Goal: Transaction & Acquisition: Purchase product/service

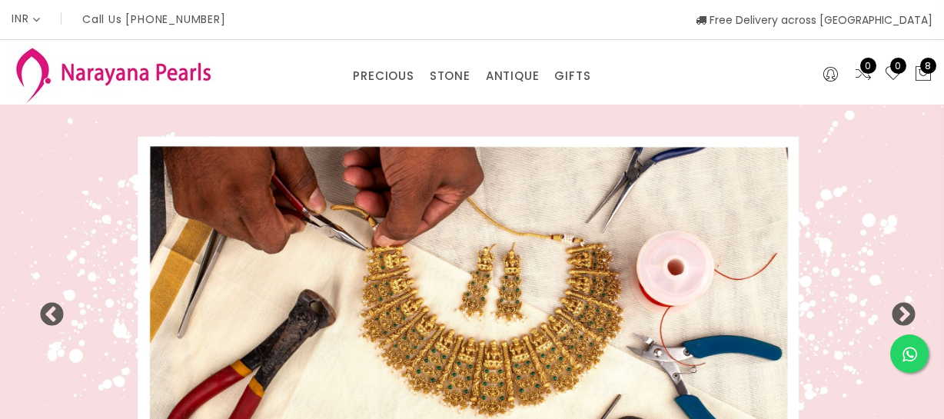
select select "INR"
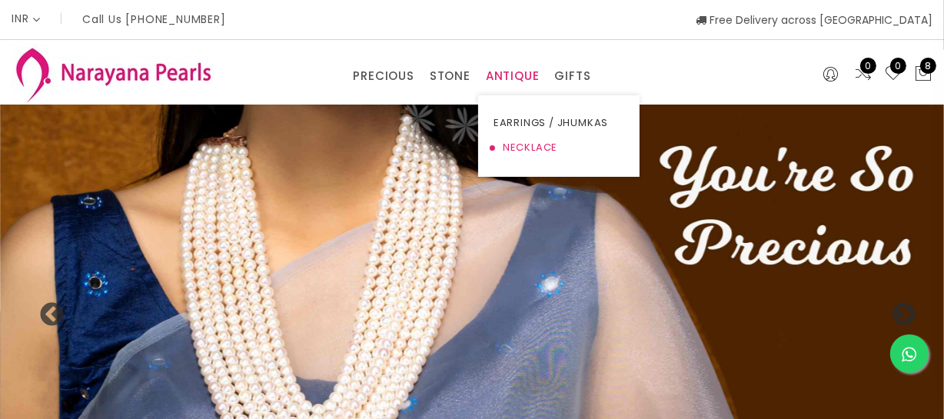
click at [516, 141] on link "NECKLACE" at bounding box center [559, 147] width 131 height 25
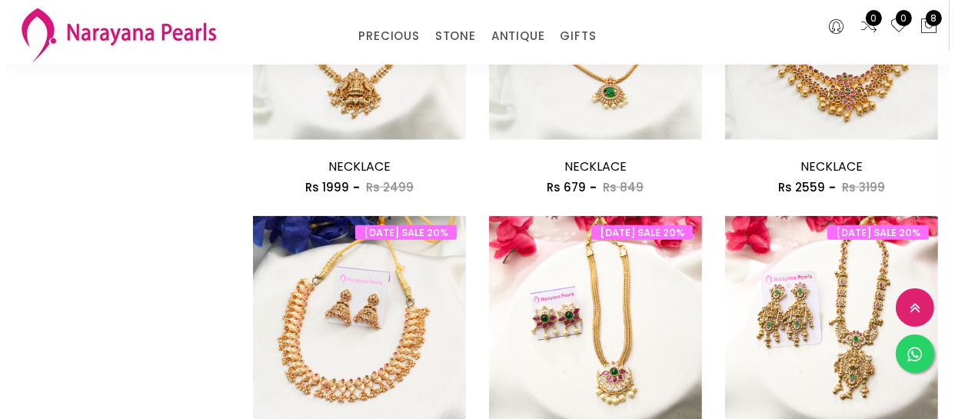
scroll to position [1957, 0]
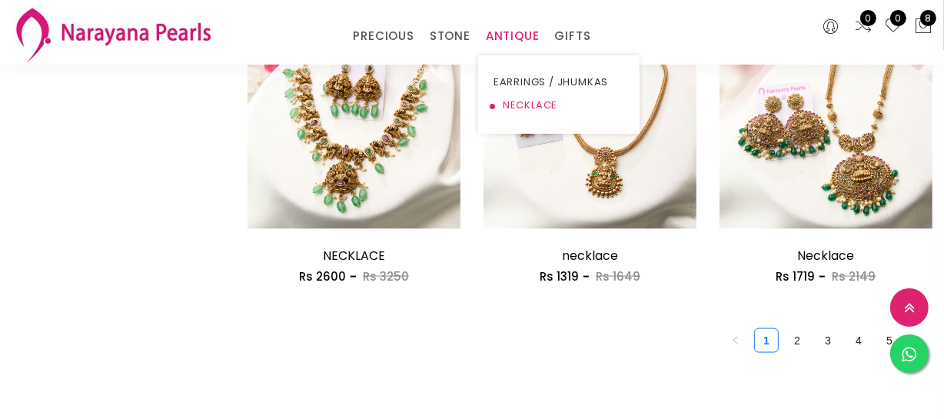
click at [515, 97] on link "NECKLACE" at bounding box center [559, 105] width 131 height 23
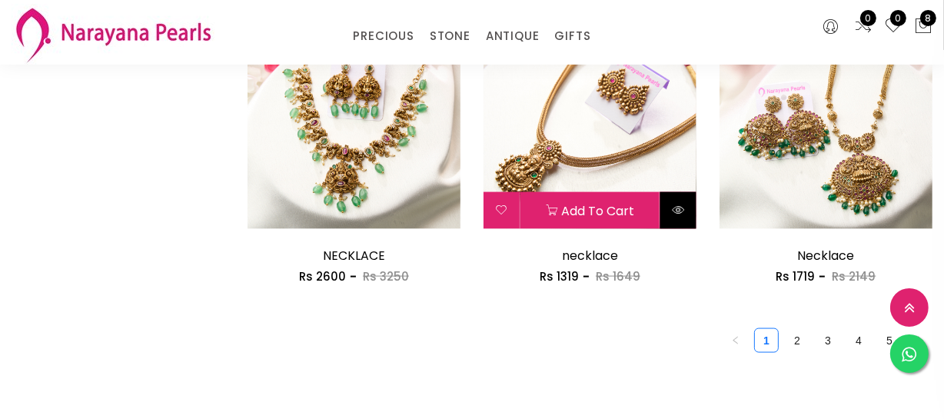
click at [694, 216] on button at bounding box center [678, 210] width 36 height 37
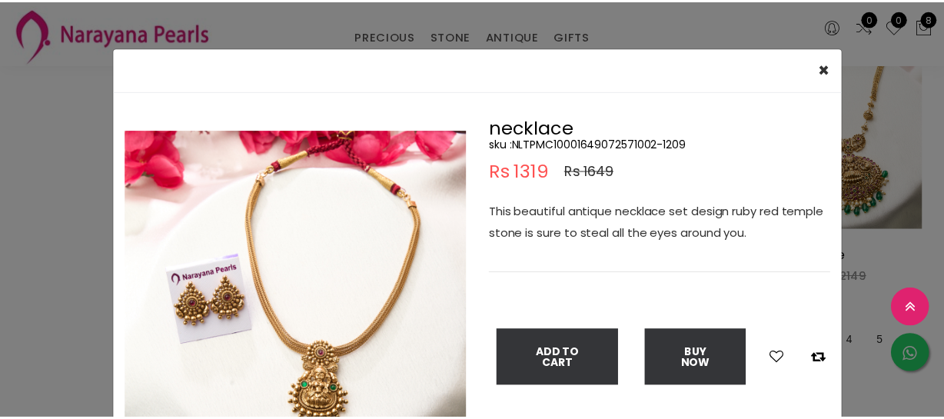
scroll to position [69, 0]
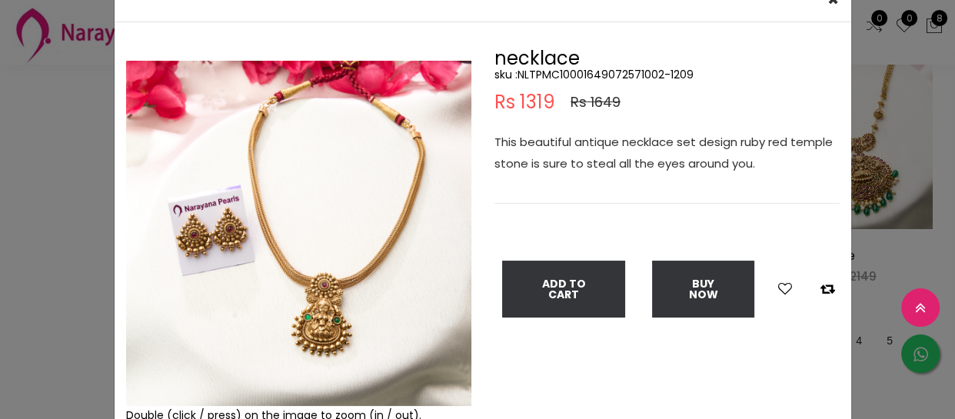
click at [83, 218] on div "× Close Double (click / press) on the image to zoom (in / out). necklace sku : …" at bounding box center [477, 209] width 955 height 419
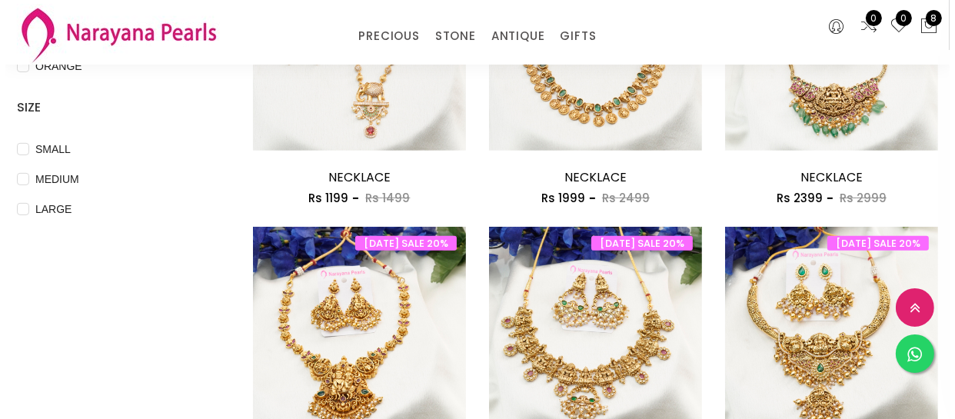
scroll to position [559, 0]
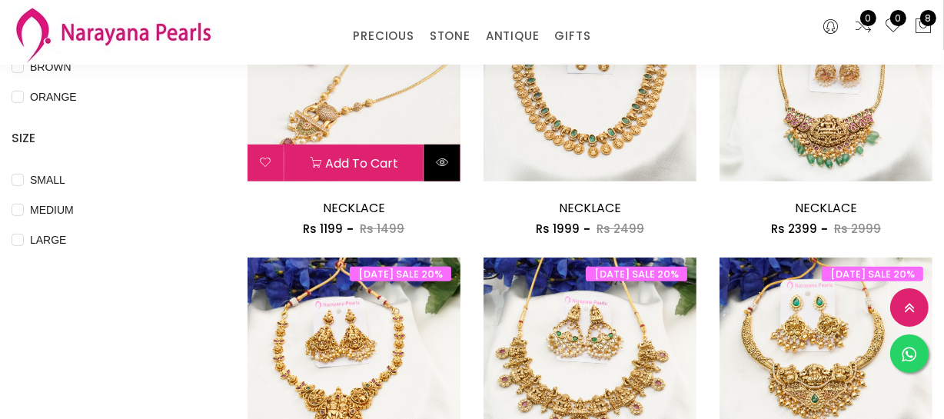
click at [444, 168] on button at bounding box center [442, 163] width 36 height 37
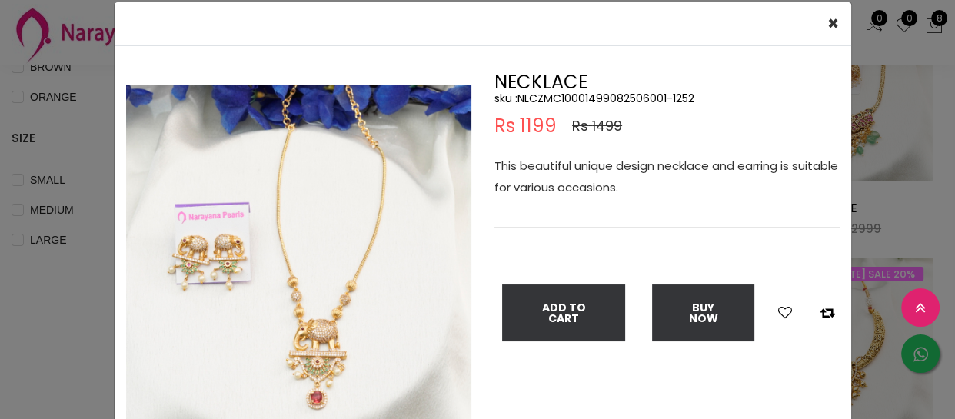
scroll to position [69, 0]
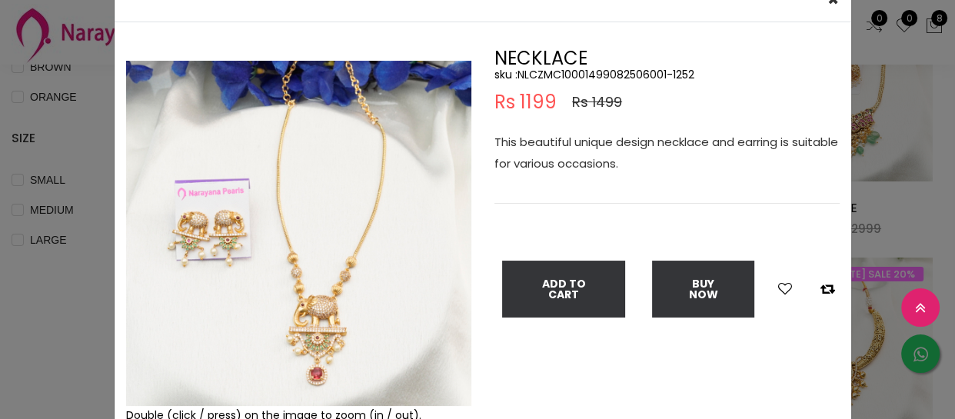
click at [54, 273] on div "× Close Double (click / press) on the image to zoom (in / out). NECKLACE sku : …" at bounding box center [477, 209] width 955 height 419
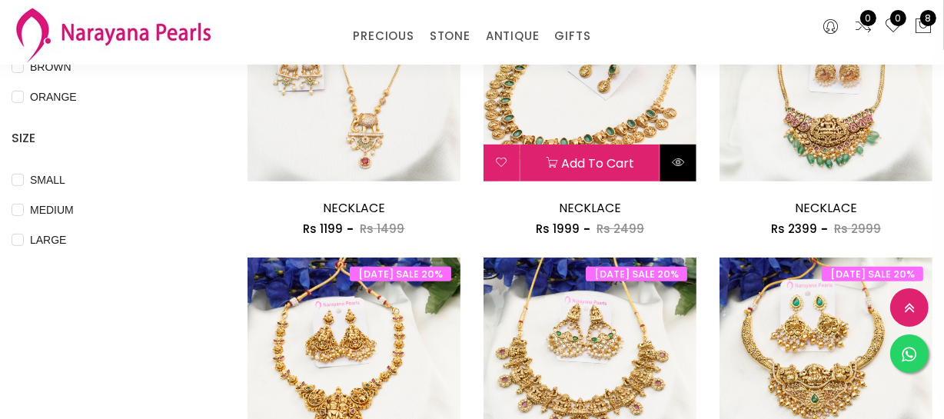
click at [676, 161] on icon at bounding box center [678, 162] width 12 height 12
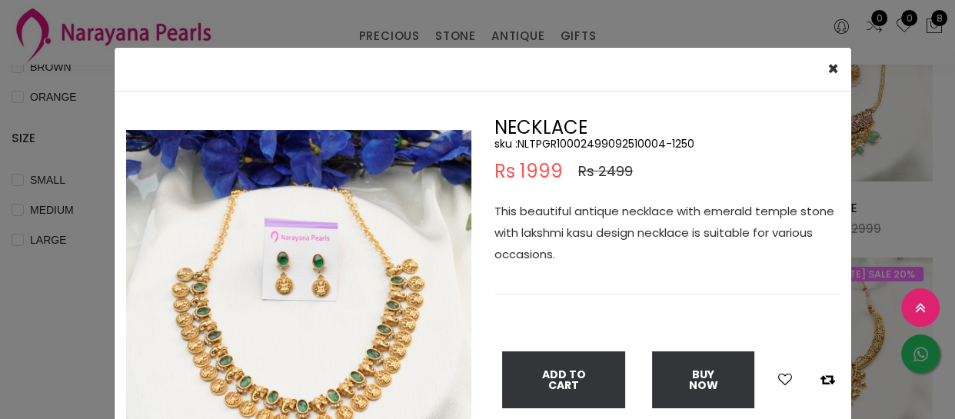
scroll to position [139, 0]
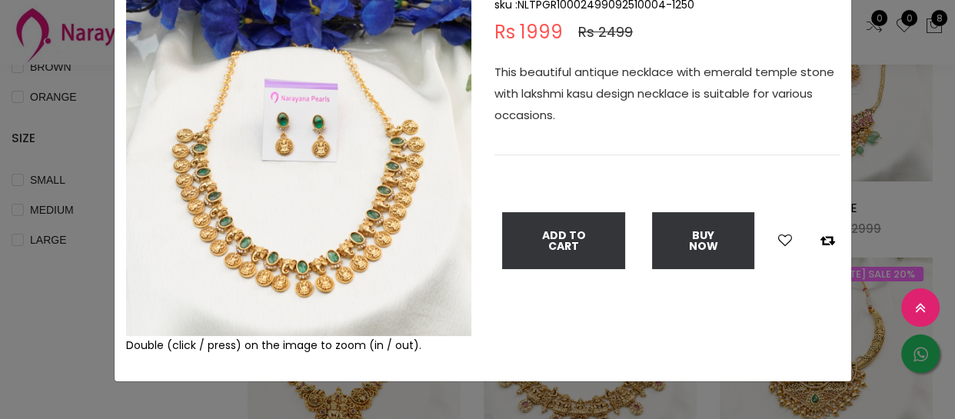
click at [44, 316] on div "× Close Double (click / press) on the image to zoom (in / out). NECKLACE sku : …" at bounding box center [477, 209] width 955 height 419
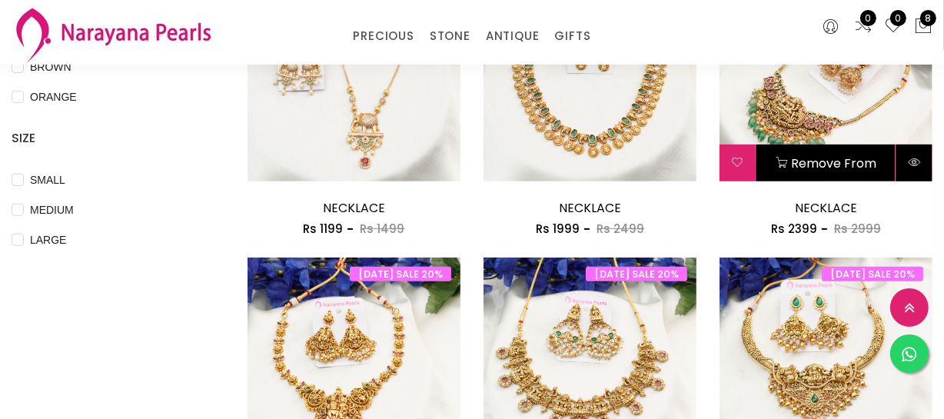
click at [917, 156] on icon at bounding box center [914, 162] width 12 height 12
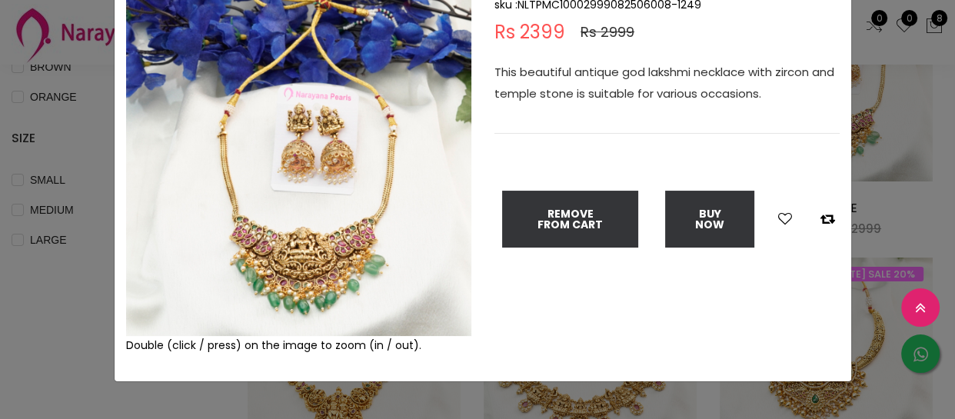
click at [49, 290] on div "× Close Double (click / press) on the image to zoom (in / out). NECKLACE sku : …" at bounding box center [477, 209] width 955 height 419
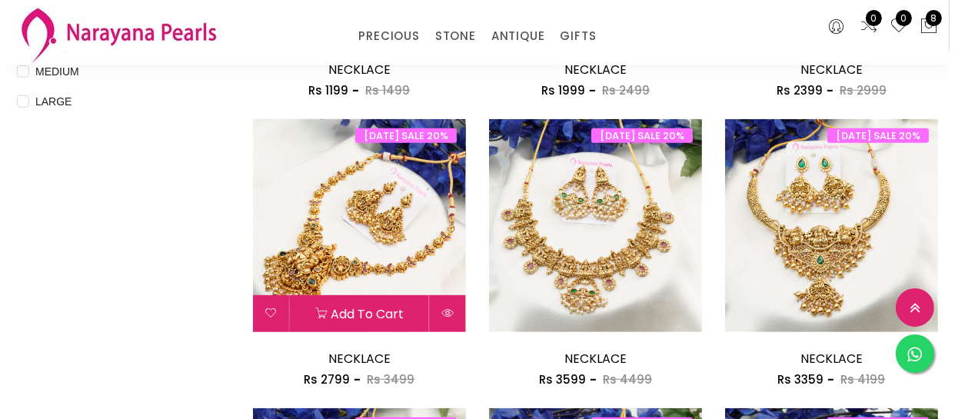
scroll to position [699, 0]
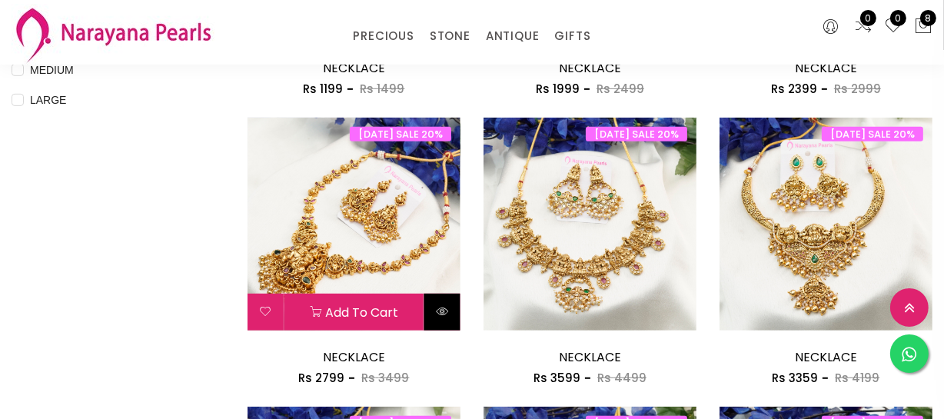
click at [434, 315] on button at bounding box center [442, 312] width 36 height 37
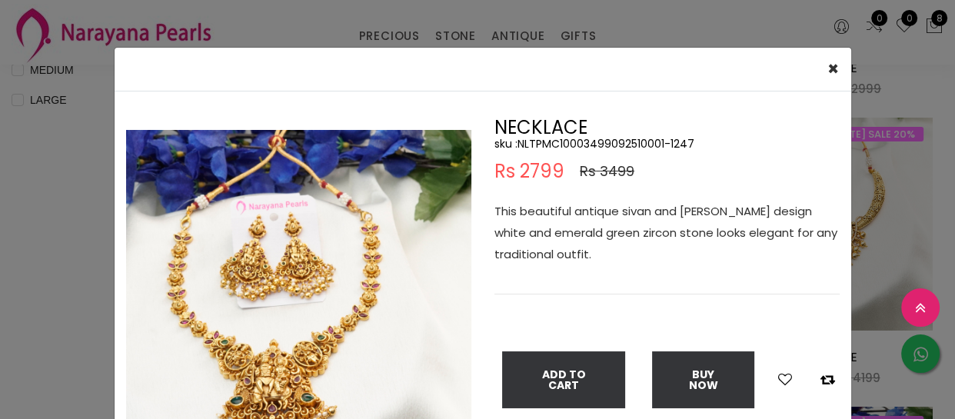
click at [0, 259] on div "× Close Double (click / press) on the image to zoom (in / out). NECKLACE sku : …" at bounding box center [477, 209] width 955 height 419
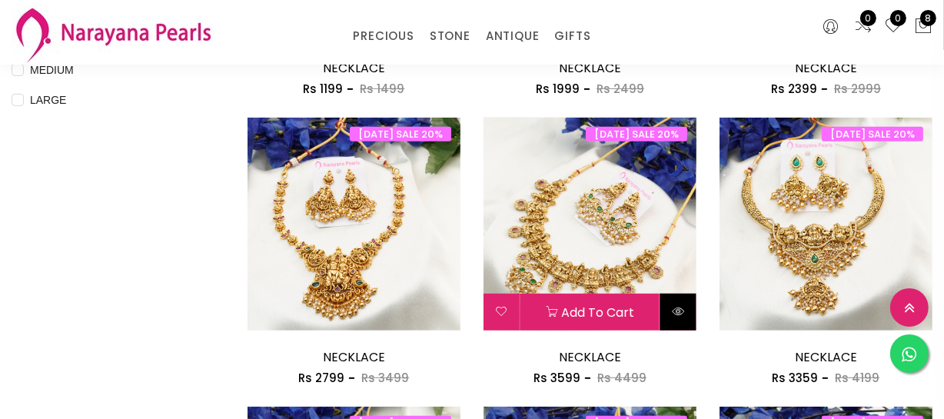
click at [680, 305] on icon at bounding box center [678, 311] width 12 height 12
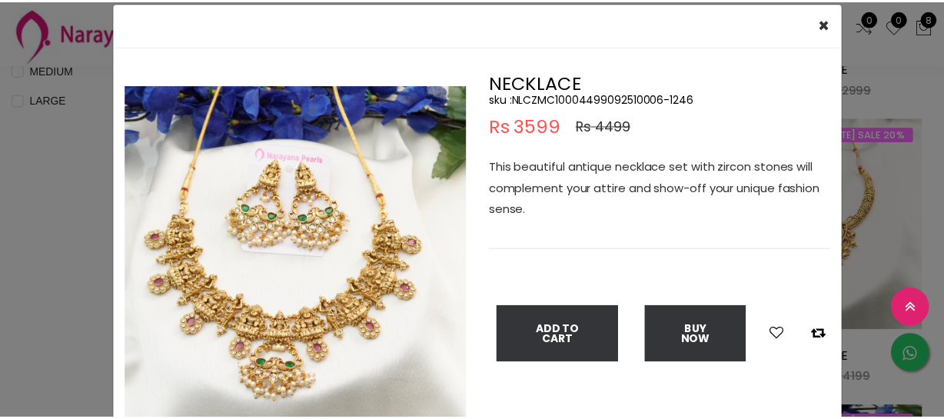
scroll to position [69, 0]
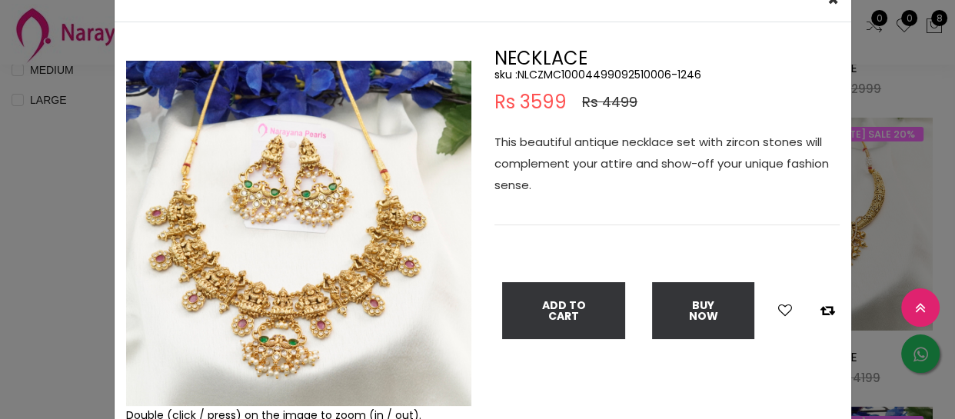
click at [33, 272] on div "× Close Double (click / press) on the image to zoom (in / out). NECKLACE sku : …" at bounding box center [477, 209] width 955 height 419
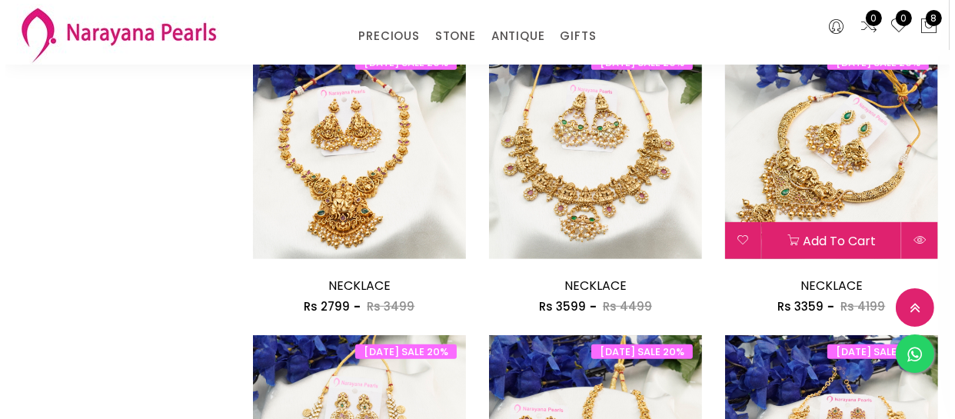
scroll to position [838, 0]
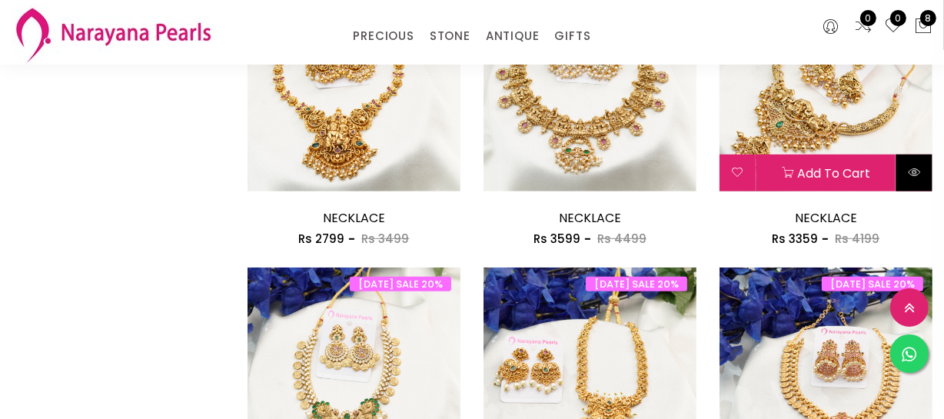
click at [907, 174] on button at bounding box center [915, 173] width 36 height 37
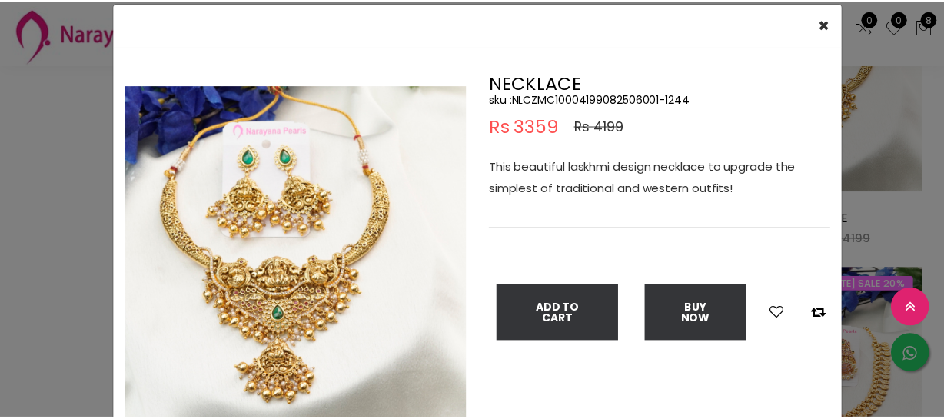
scroll to position [69, 0]
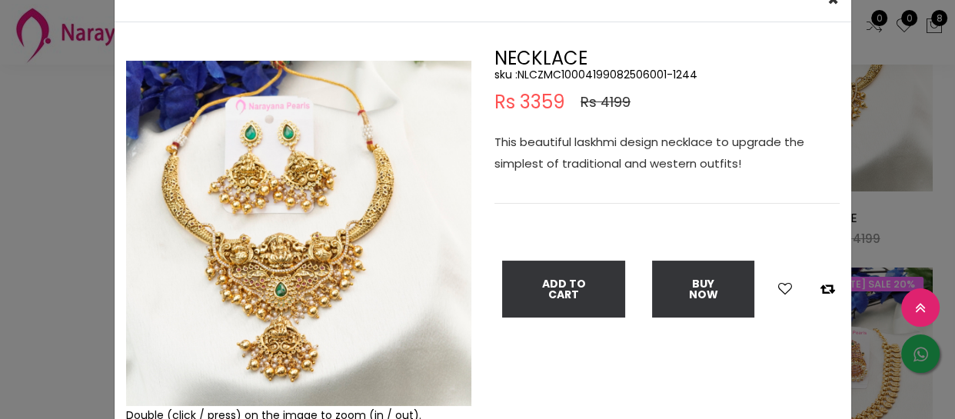
click at [0, 234] on div "× Close Double (click / press) on the image to zoom (in / out). NECKLACE sku : …" at bounding box center [477, 209] width 955 height 419
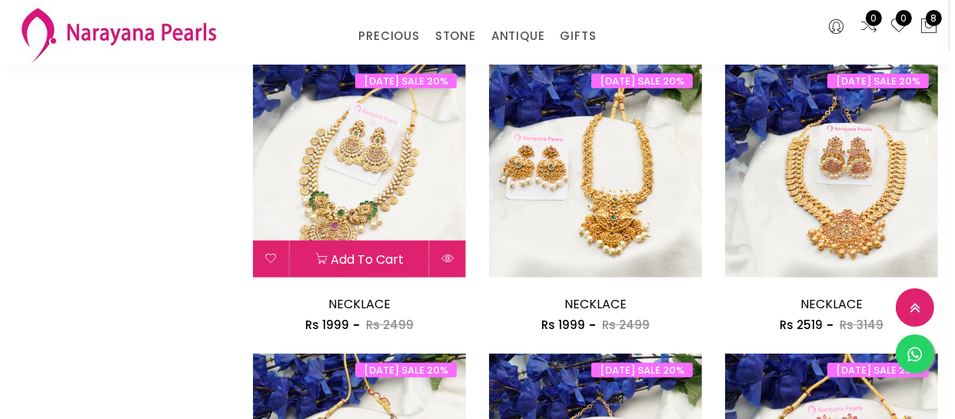
scroll to position [1048, 0]
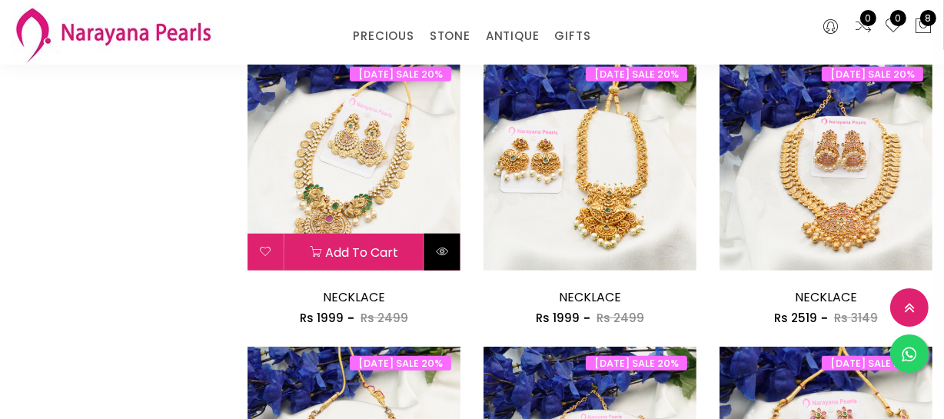
click at [443, 240] on button at bounding box center [442, 252] width 36 height 37
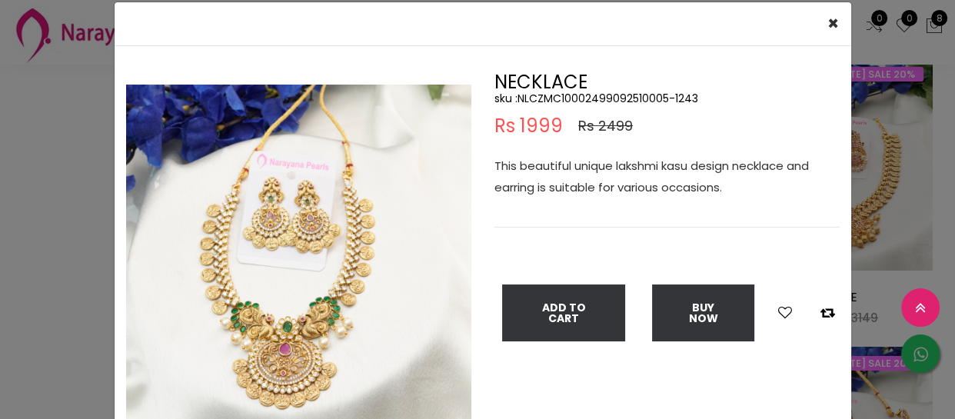
scroll to position [69, 0]
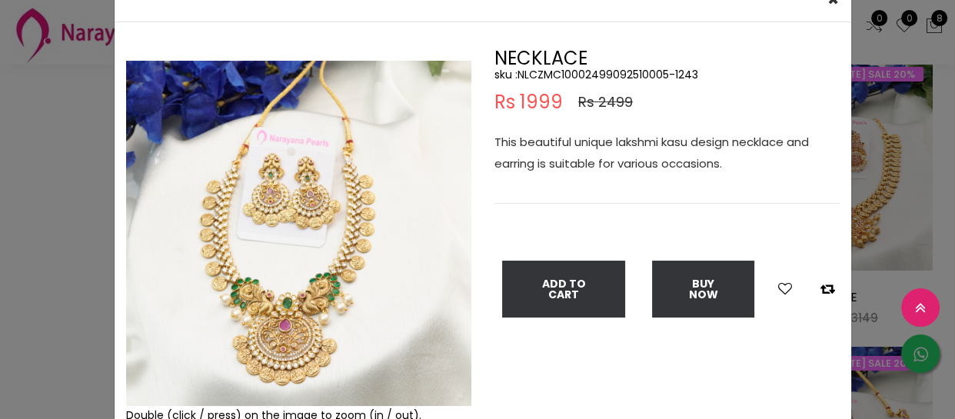
click at [71, 205] on div "× Close Double (click / press) on the image to zoom (in / out). NECKLACE sku : …" at bounding box center [477, 209] width 955 height 419
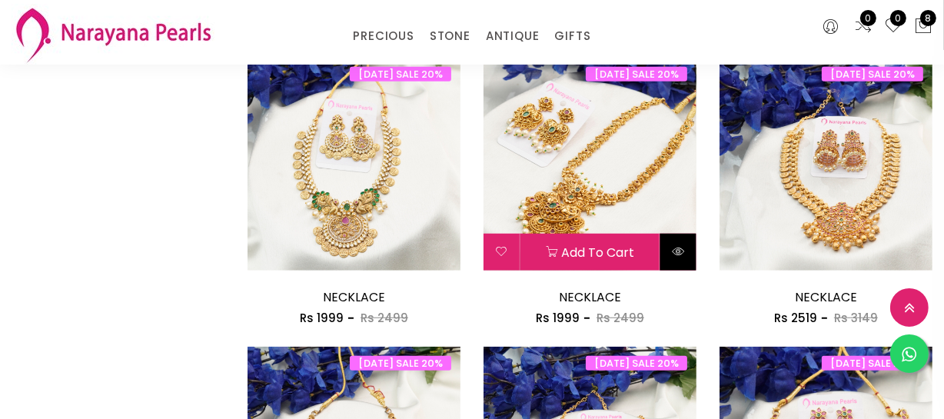
click at [684, 246] on icon at bounding box center [678, 251] width 12 height 12
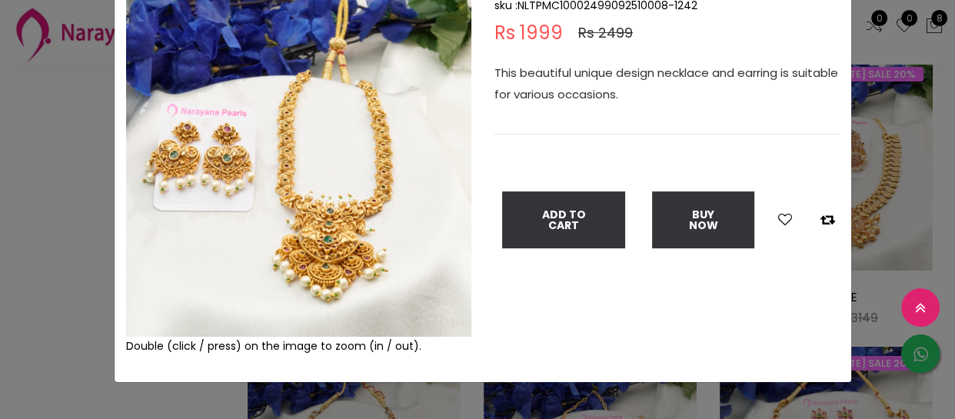
scroll to position [148, 0]
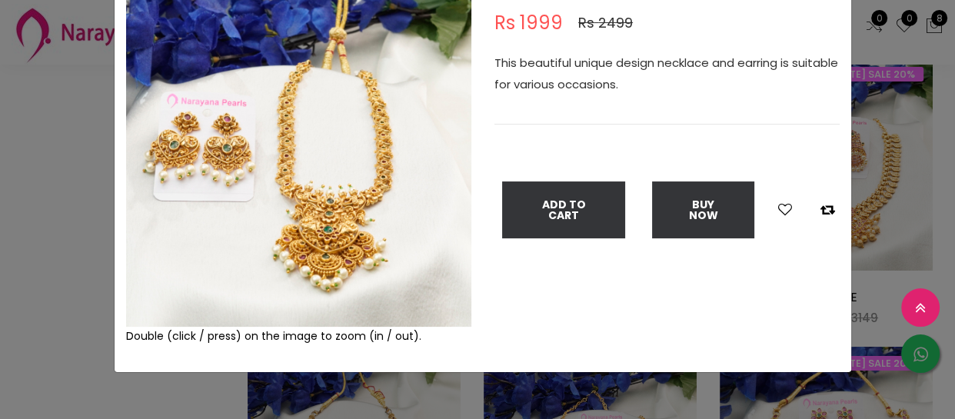
click at [28, 248] on div "× Close Double (click / press) on the image to zoom (in / out). NECKLACE sku : …" at bounding box center [477, 209] width 955 height 419
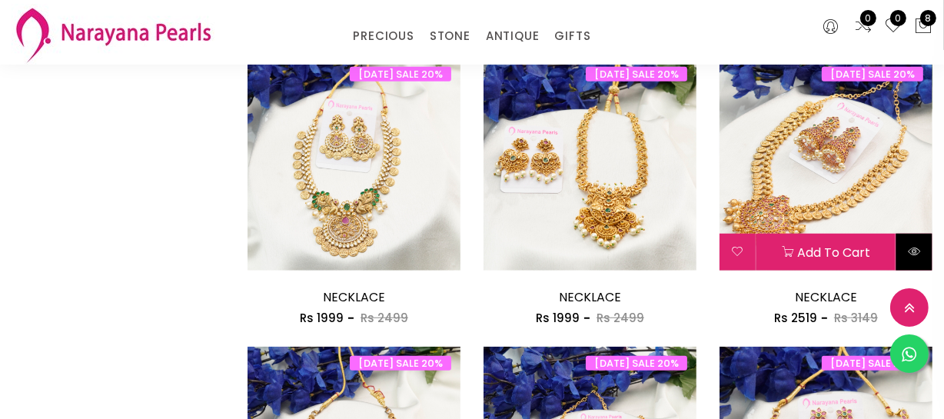
click at [917, 254] on button at bounding box center [915, 252] width 36 height 37
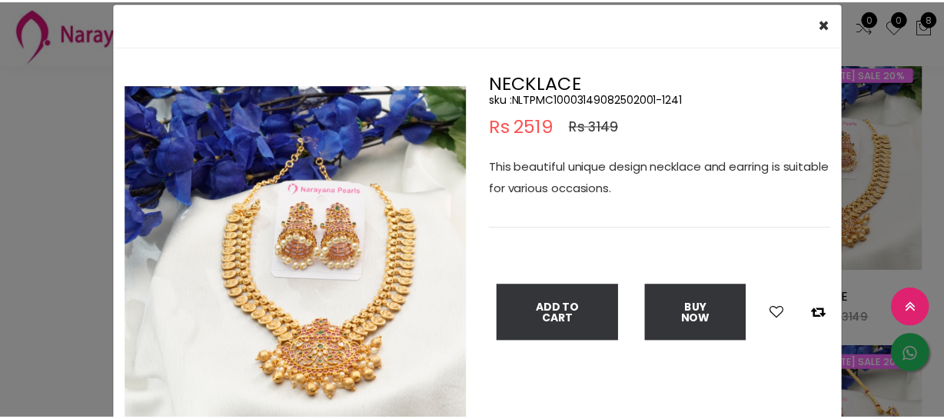
scroll to position [69, 0]
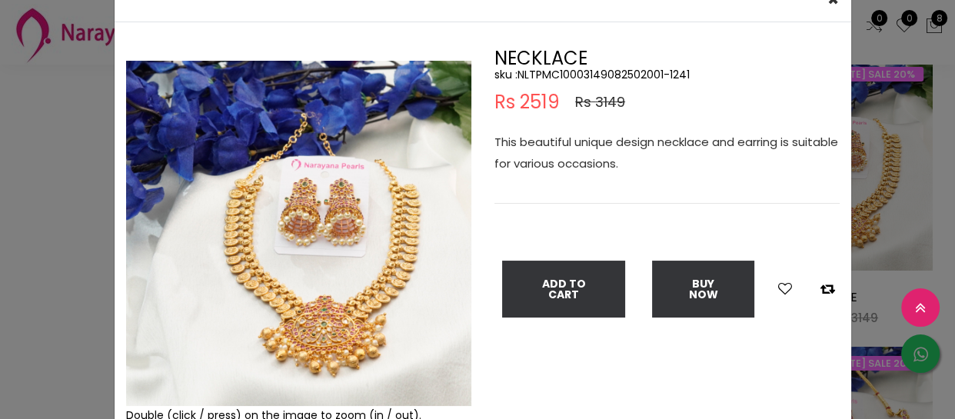
click at [0, 208] on div "× Close Double (click / press) on the image to zoom (in / out). NECKLACE sku : …" at bounding box center [477, 209] width 955 height 419
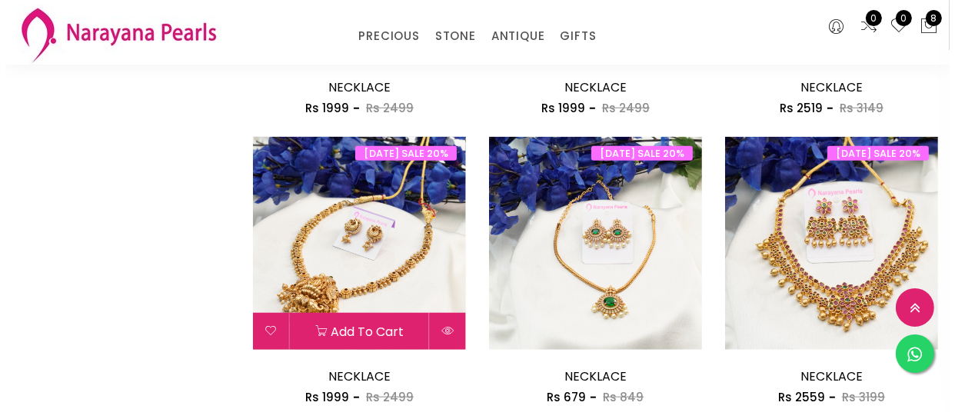
scroll to position [1328, 0]
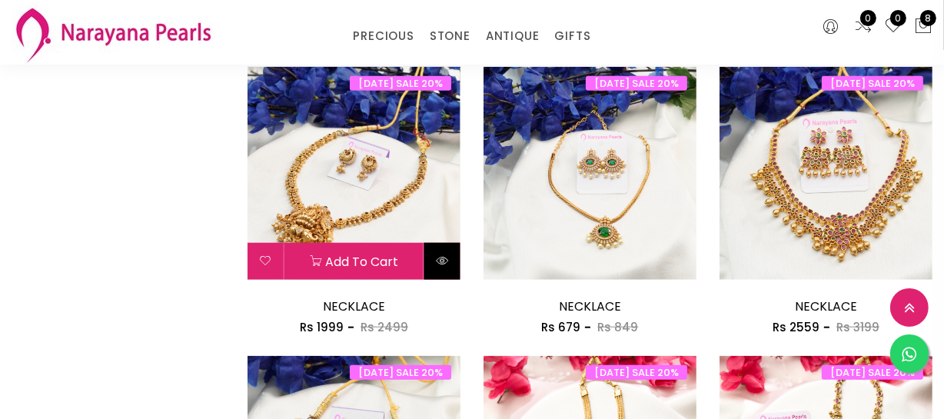
click at [445, 269] on button at bounding box center [442, 261] width 36 height 37
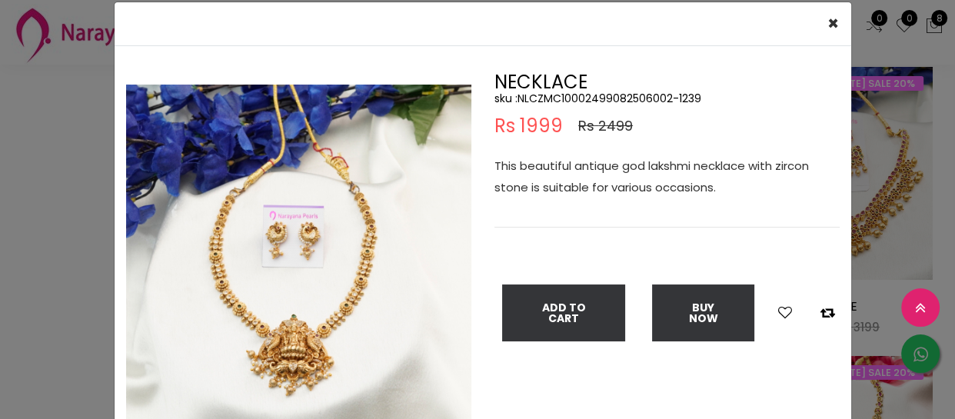
scroll to position [69, 0]
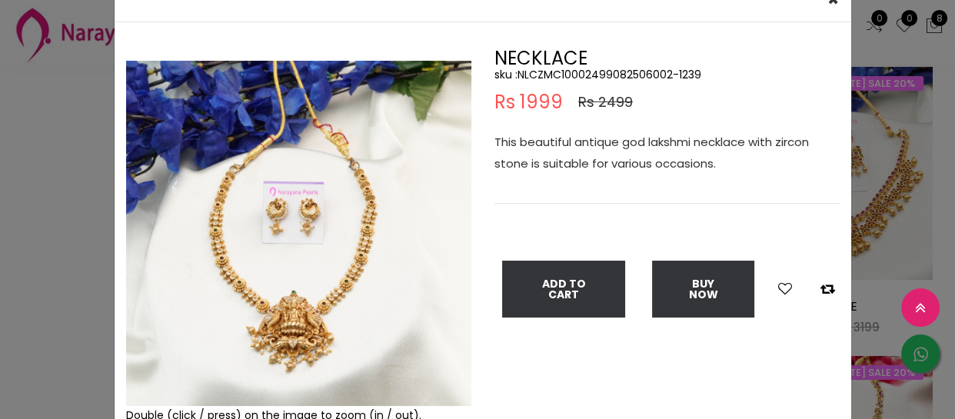
click at [43, 228] on div "× Close Double (click / press) on the image to zoom (in / out). NECKLACE sku : …" at bounding box center [477, 209] width 955 height 419
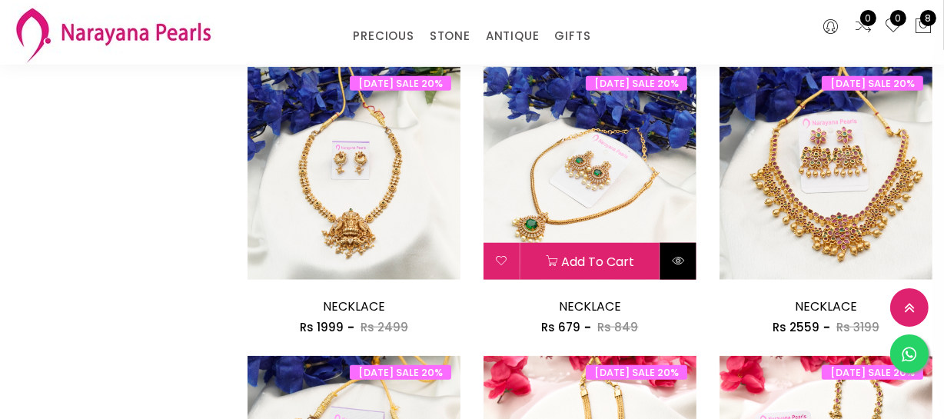
click at [680, 264] on icon at bounding box center [678, 261] width 12 height 12
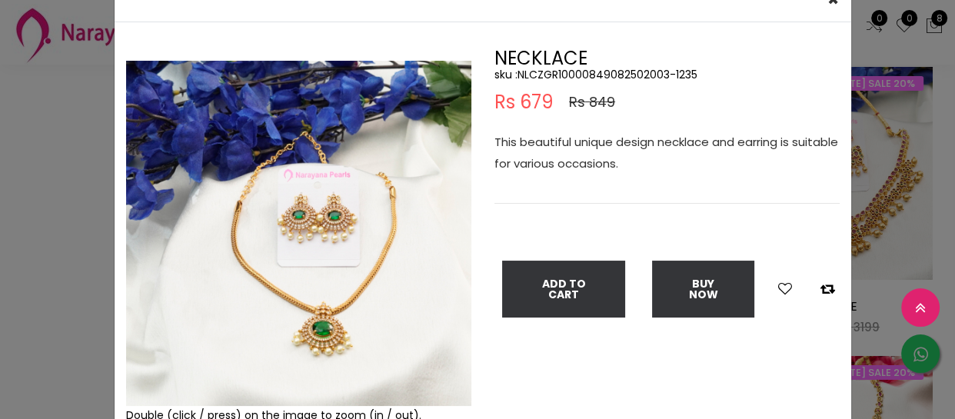
click at [55, 217] on div "× Close Double (click / press) on the image to zoom (in / out). NECKLACE sku : …" at bounding box center [477, 209] width 955 height 419
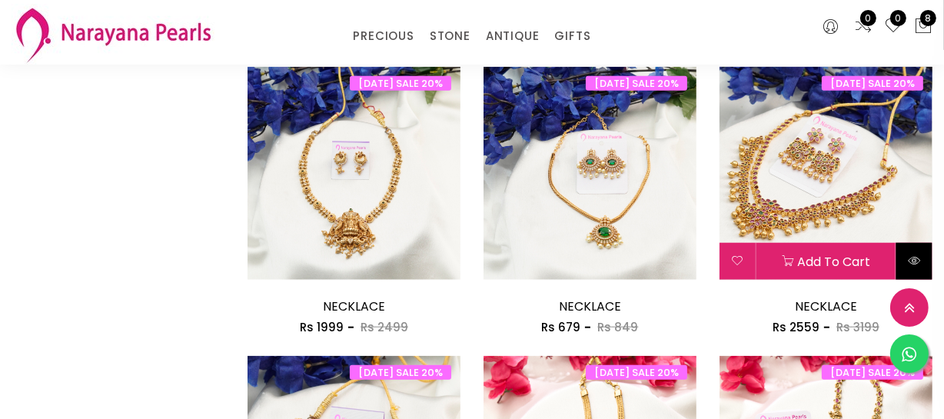
click at [918, 257] on icon at bounding box center [914, 261] width 12 height 12
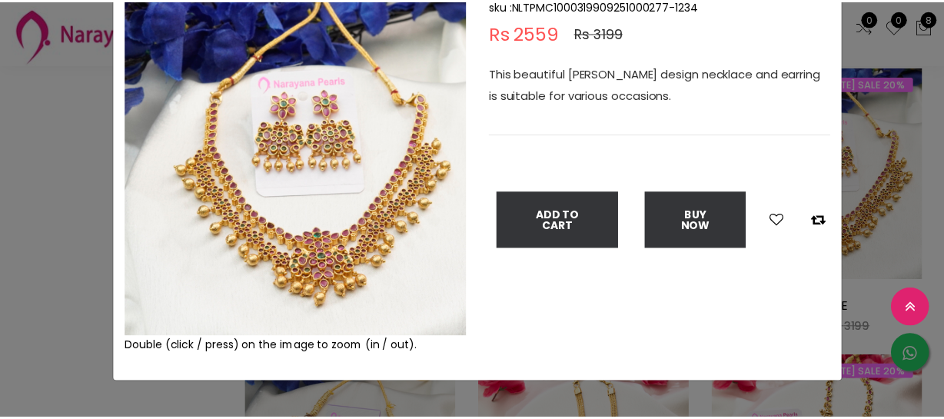
scroll to position [139, 0]
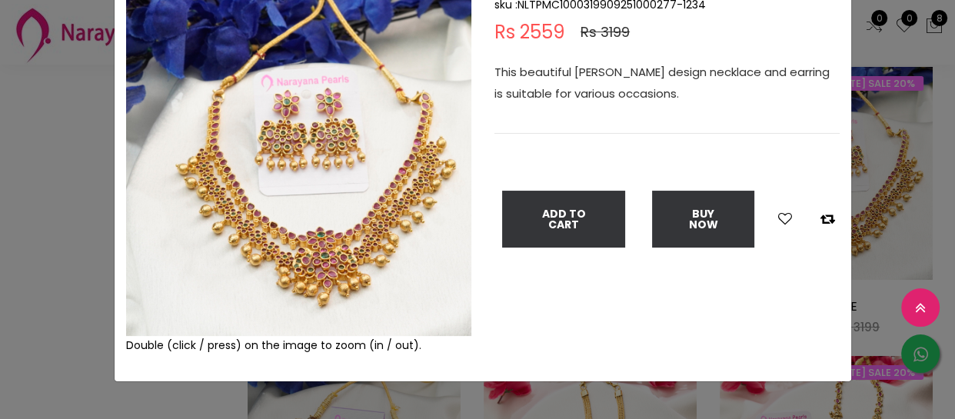
click at [45, 208] on div "× Close Double (click / press) on the image to zoom (in / out). NECKLACE sku : …" at bounding box center [477, 209] width 955 height 419
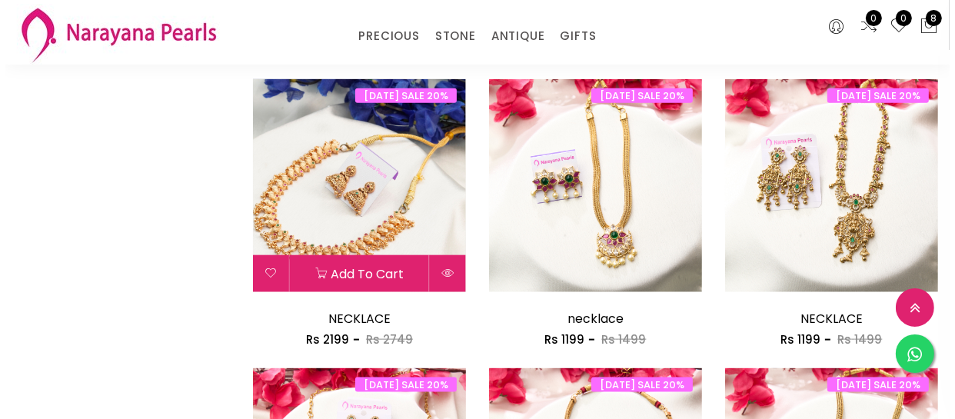
scroll to position [1607, 0]
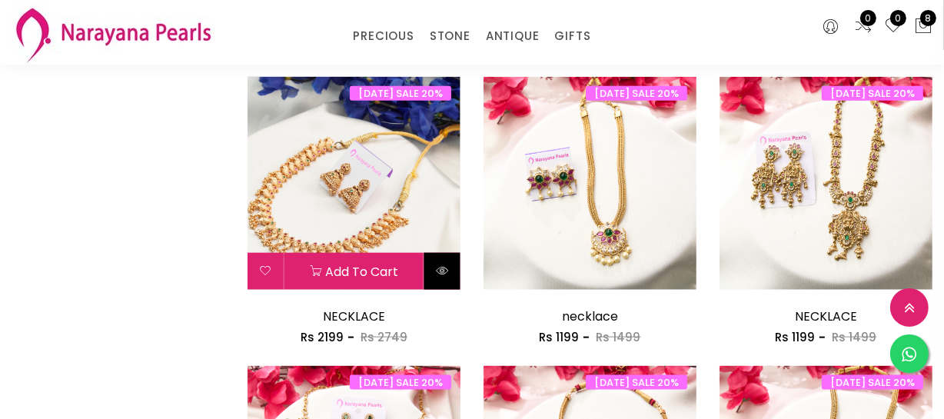
click at [444, 278] on button at bounding box center [442, 271] width 36 height 37
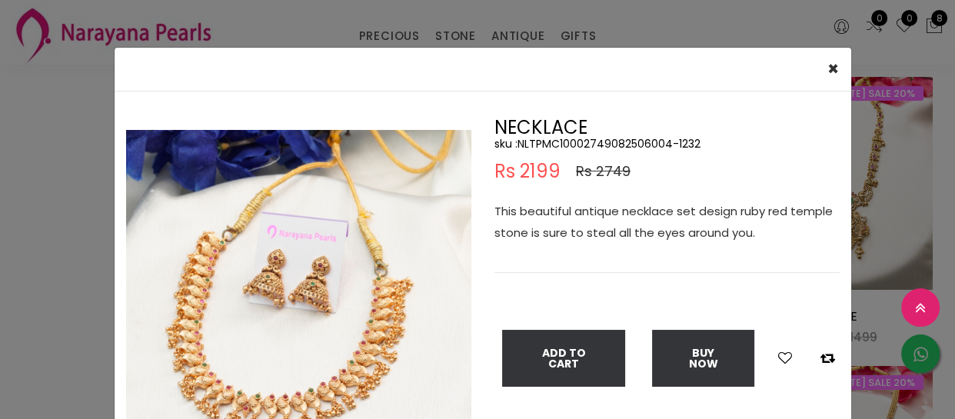
scroll to position [69, 0]
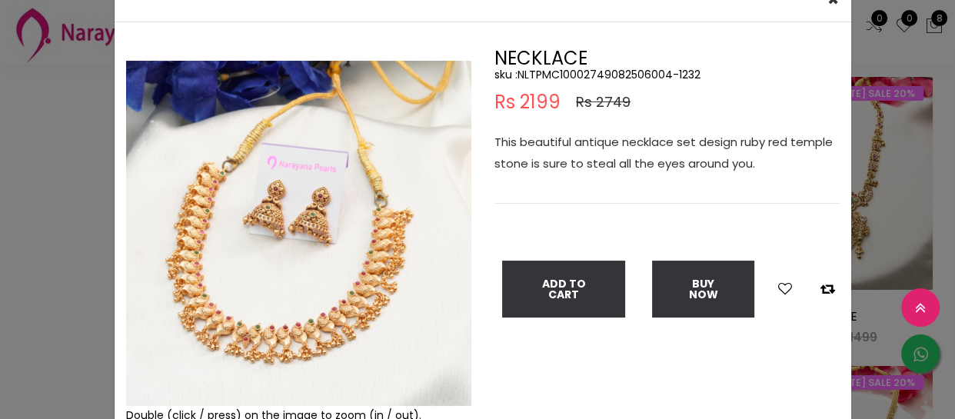
click at [68, 257] on div "× Close Double (click / press) on the image to zoom (in / out). NECKLACE sku : …" at bounding box center [477, 209] width 955 height 419
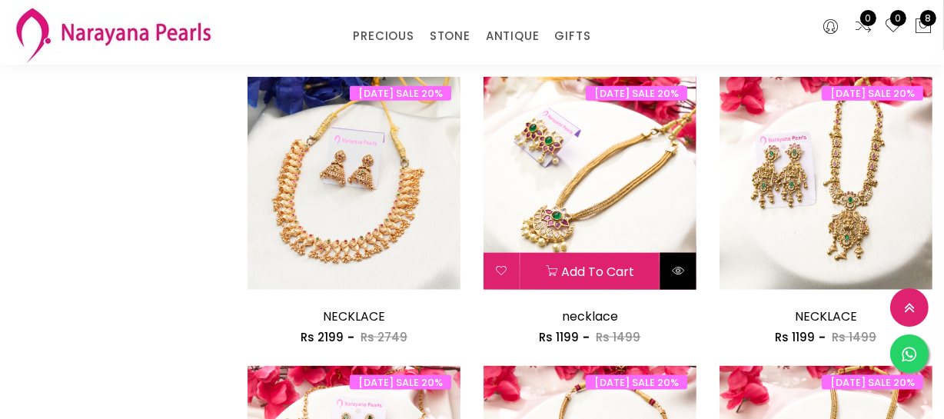
click at [678, 274] on icon at bounding box center [678, 270] width 12 height 12
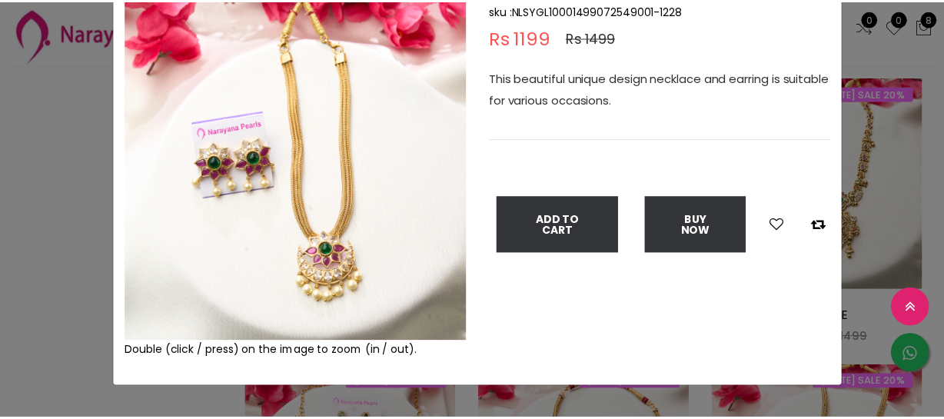
scroll to position [139, 0]
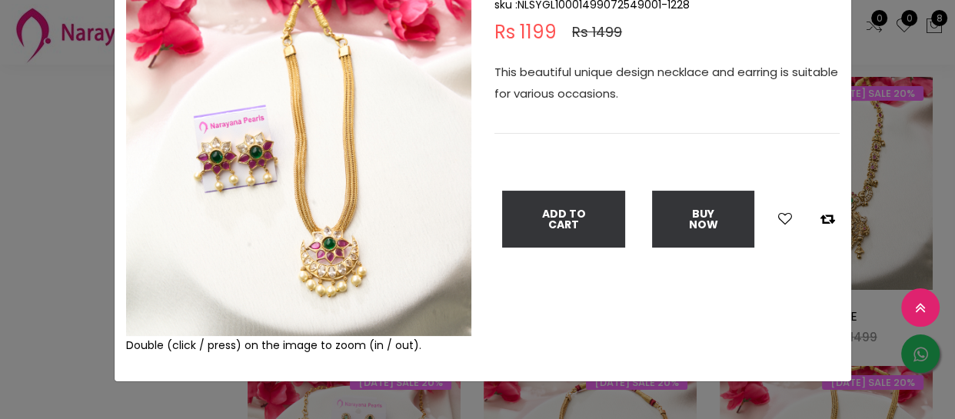
click at [8, 261] on div "× Close Double (click / press) on the image to zoom (in / out). necklace sku : …" at bounding box center [477, 209] width 955 height 419
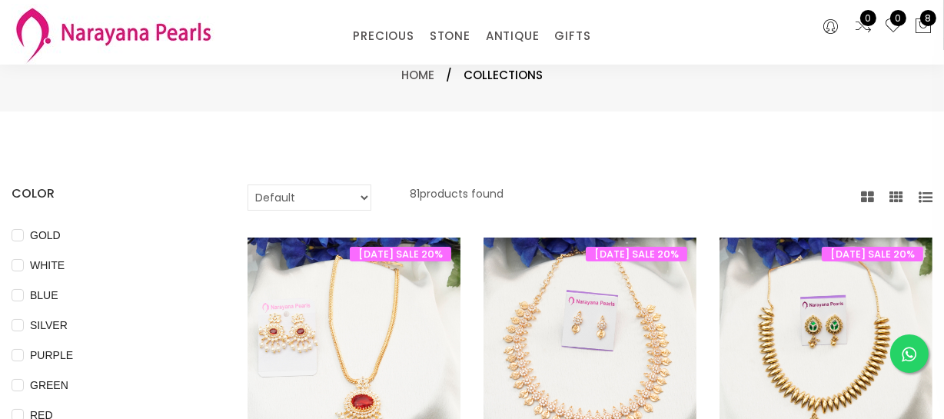
scroll to position [0, 0]
